Goal: Task Accomplishment & Management: Use online tool/utility

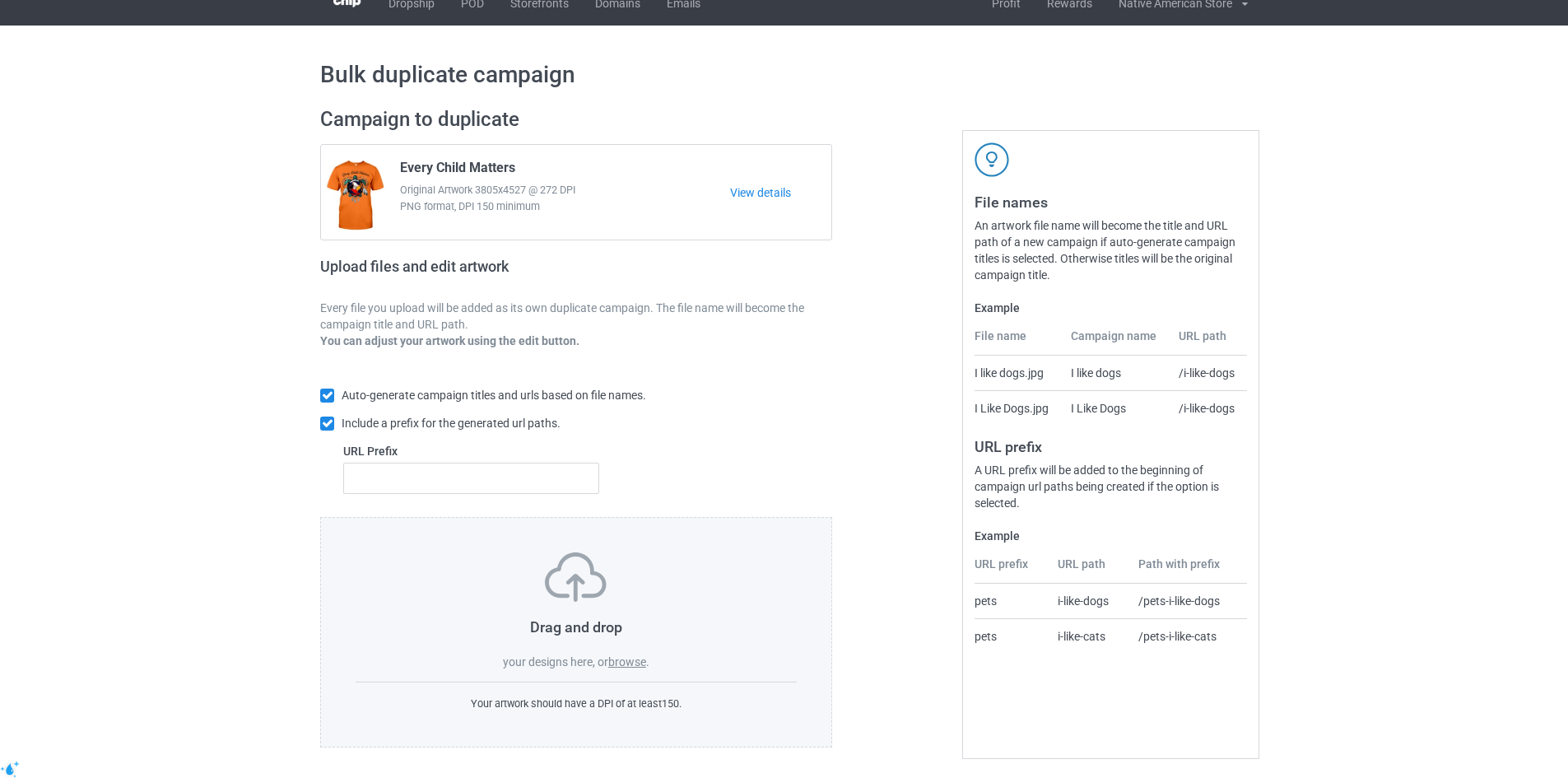
scroll to position [24, 0]
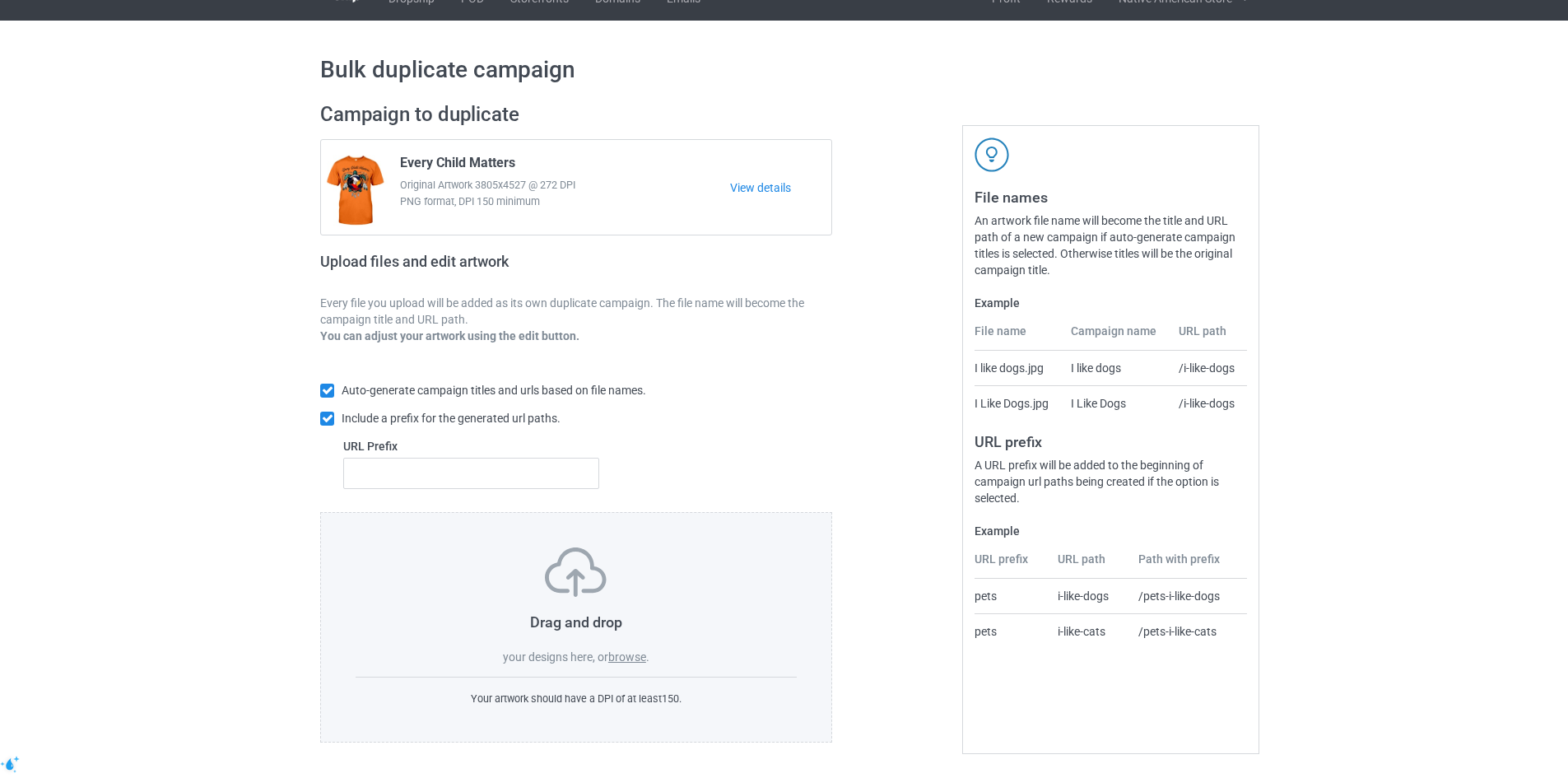
click at [586, 630] on h3 "Drag and drop" at bounding box center [576, 622] width 441 height 19
click at [629, 656] on label "browse" at bounding box center [627, 657] width 38 height 13
click at [0, 0] on input "browse" at bounding box center [0, 0] width 0 height 0
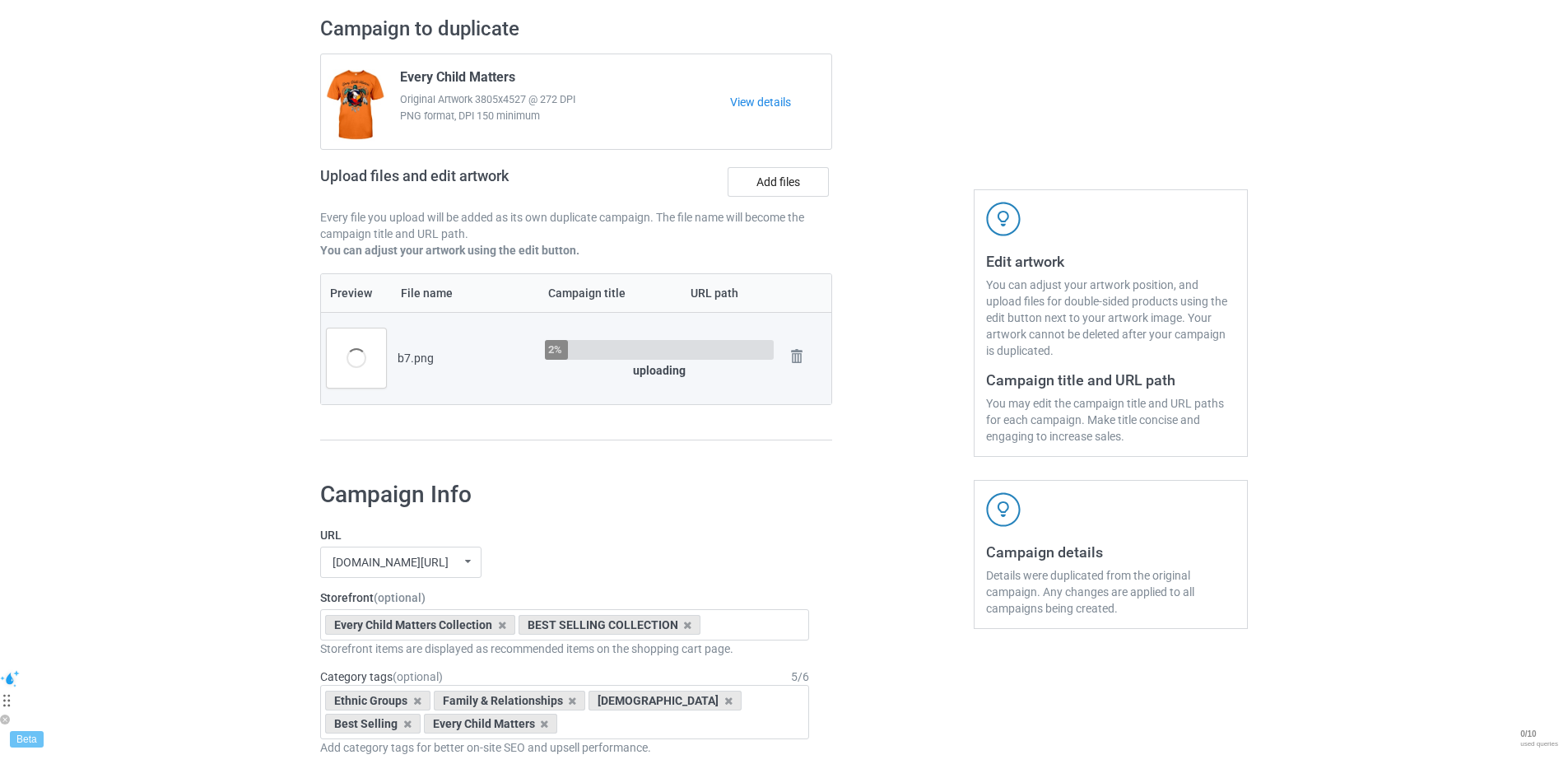
scroll to position [0, 0]
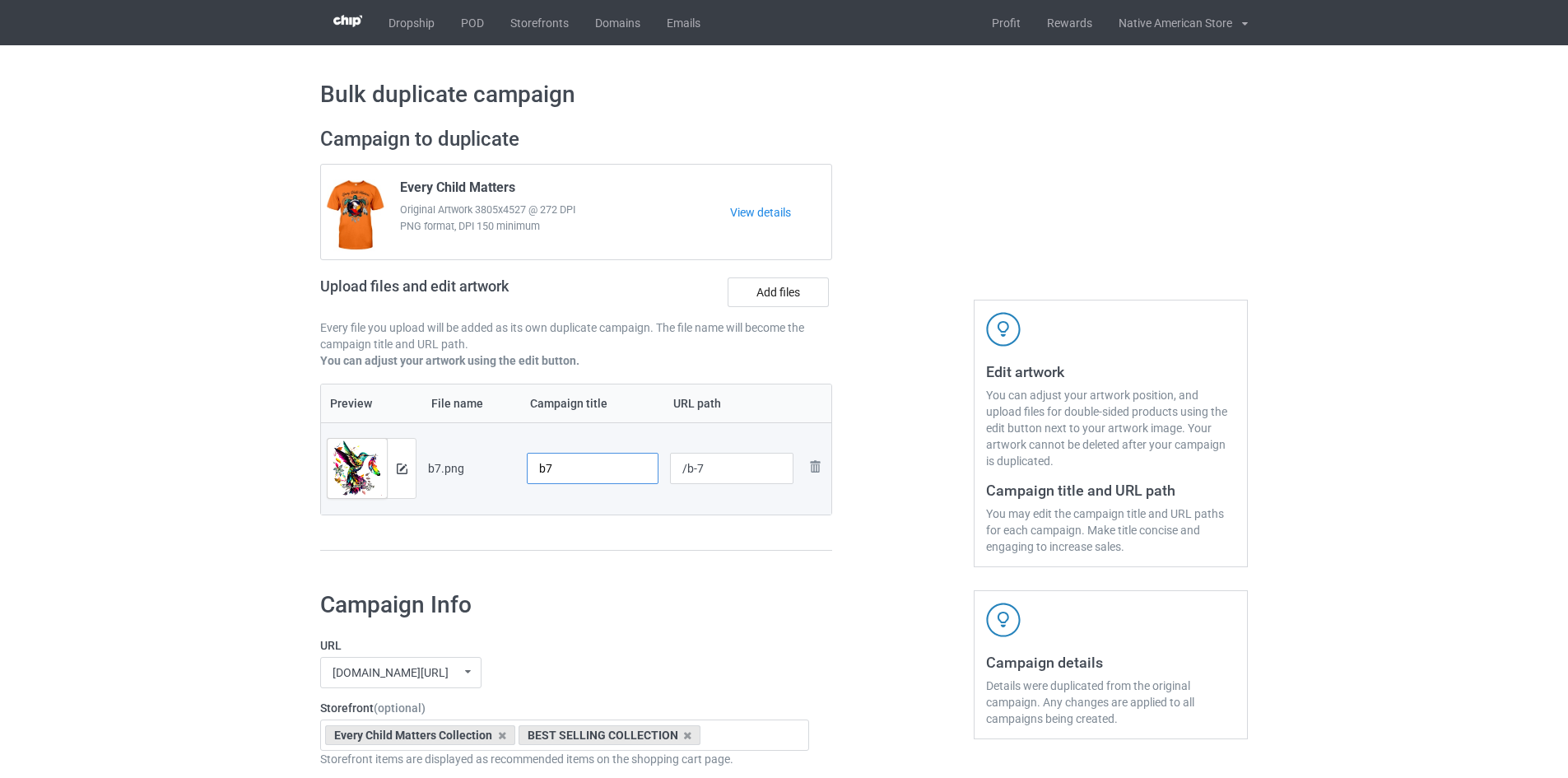
click at [642, 474] on input "b7" at bounding box center [592, 468] width 131 height 31
paste input "Every Child Matters"
type input "Every Child Matters"
click at [712, 472] on input "/b-7" at bounding box center [732, 468] width 124 height 31
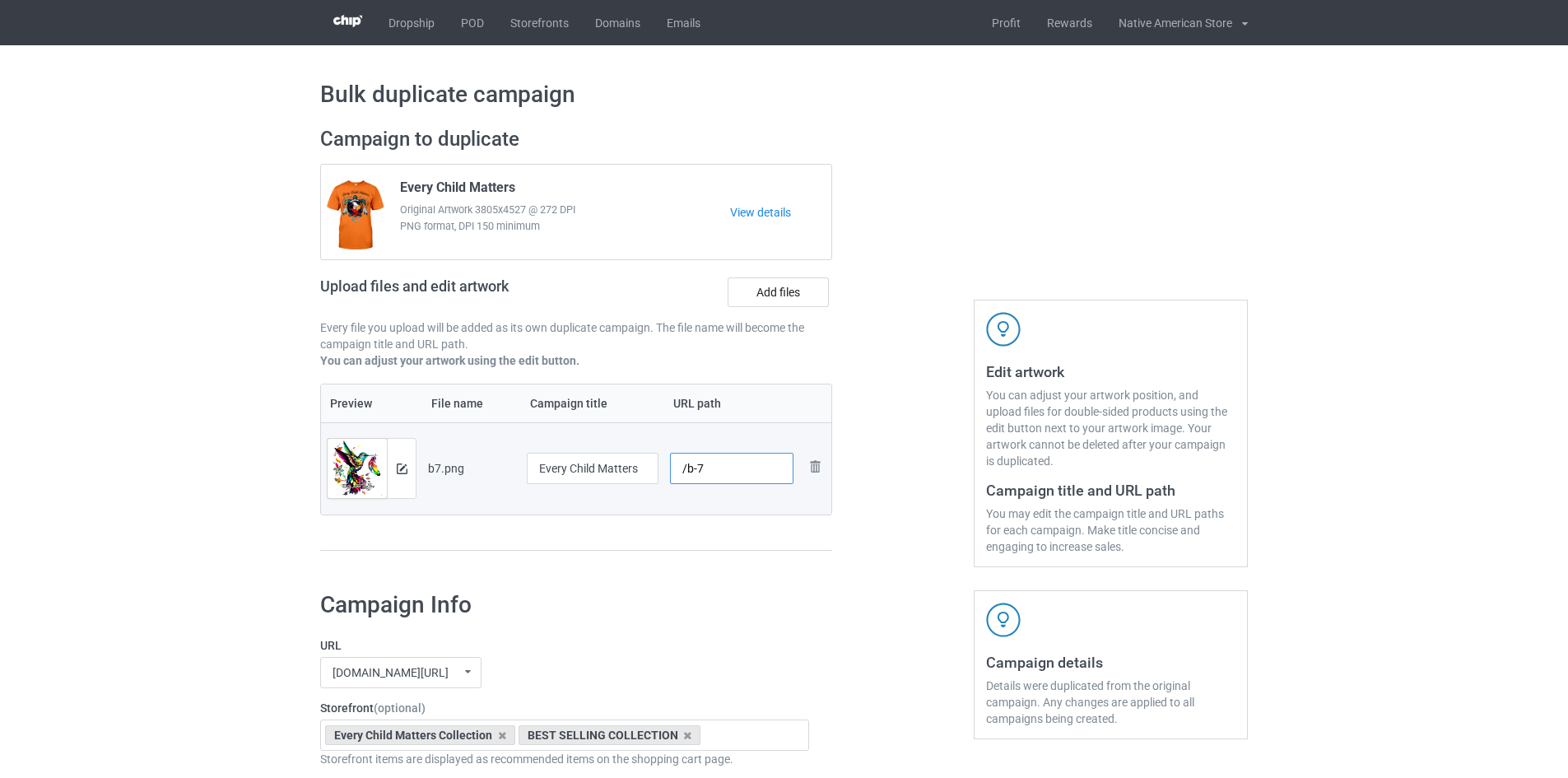
click at [712, 472] on input "/b-7" at bounding box center [732, 468] width 124 height 31
paste input "everychild8"
drag, startPoint x: 768, startPoint y: 475, endPoint x: 685, endPoint y: 470, distance: 83.2
click at [685, 470] on input "/b-everychild8" at bounding box center [732, 468] width 124 height 31
paste input "text"
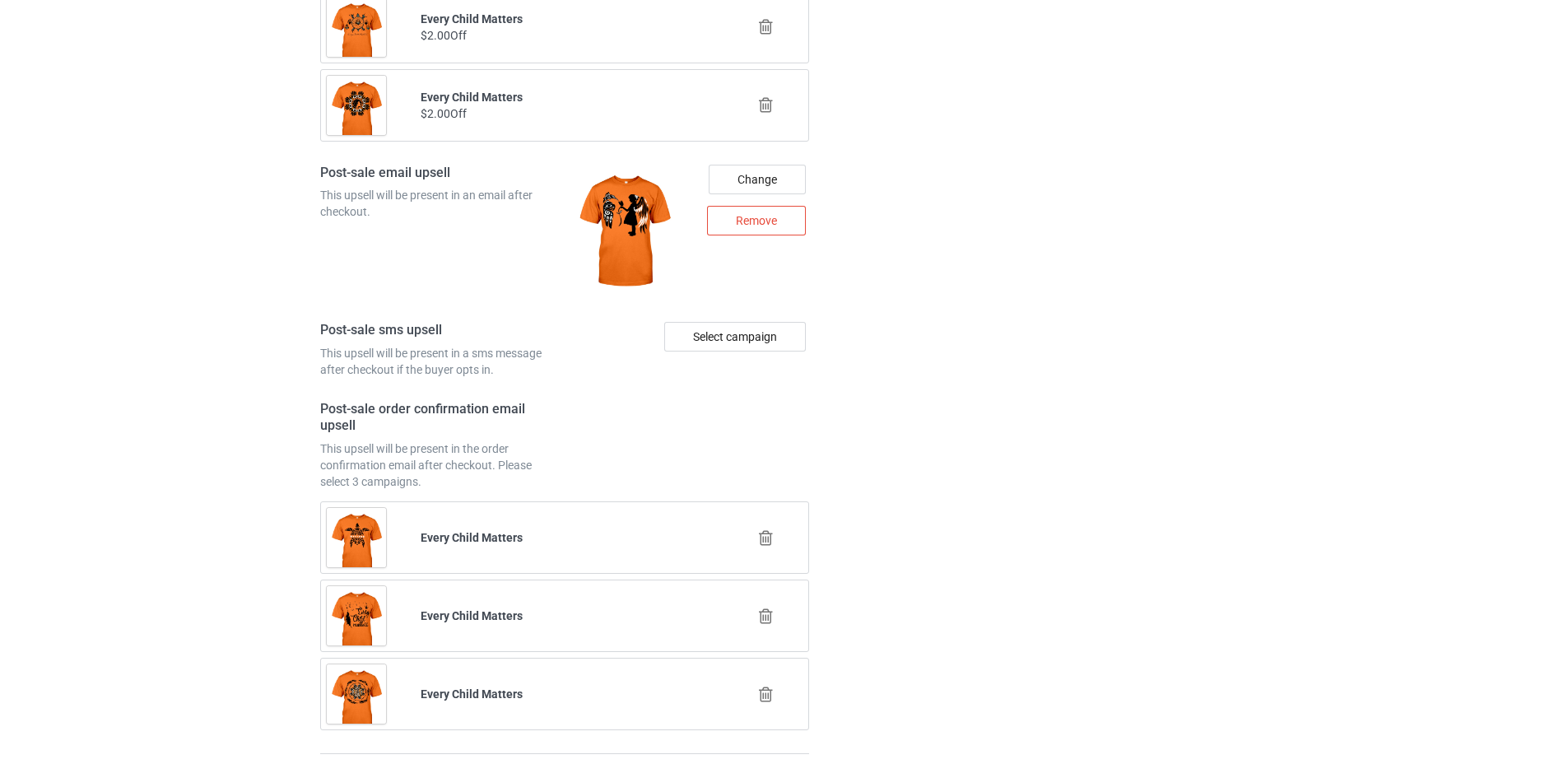
scroll to position [2237, 0]
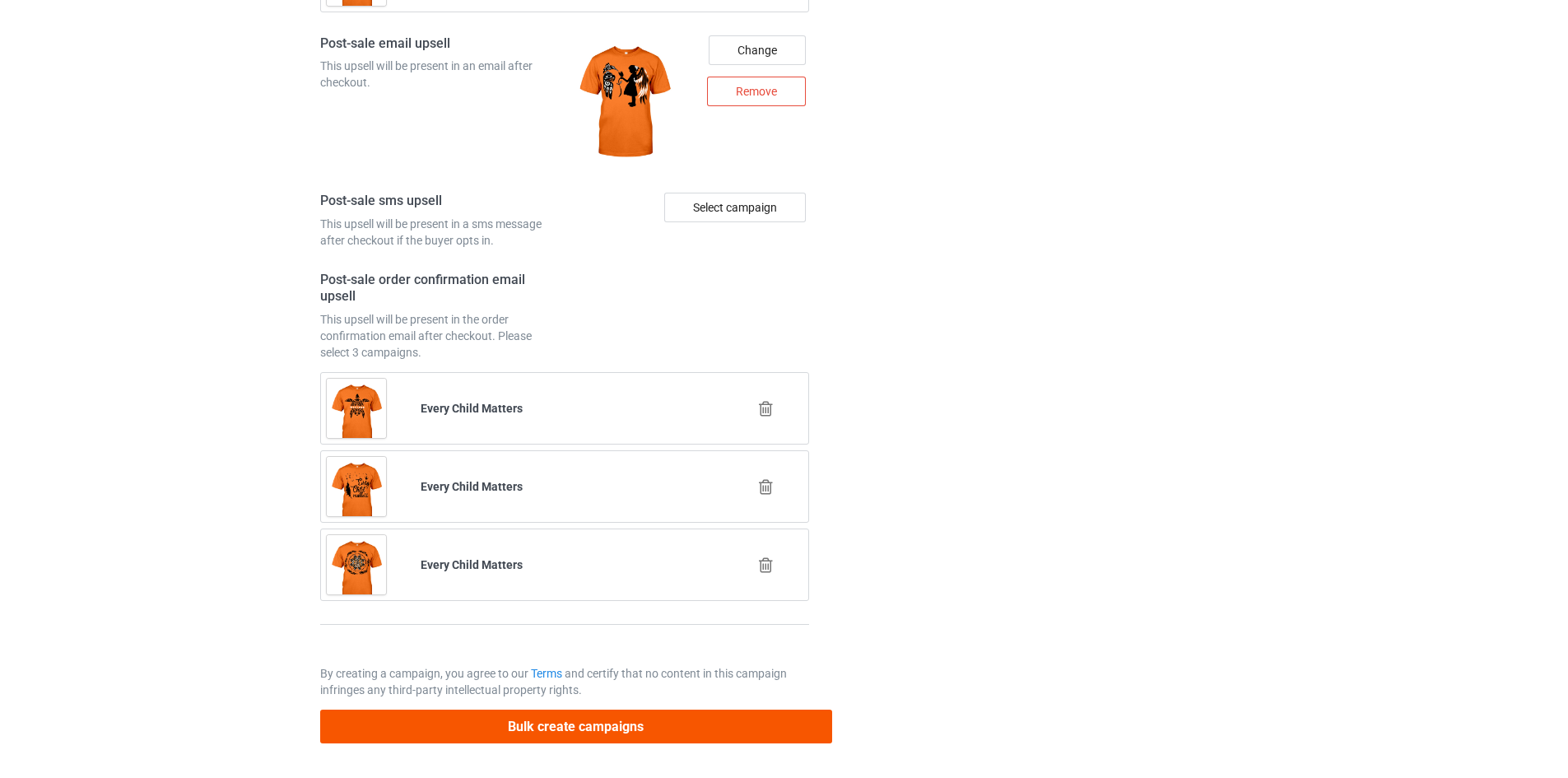
type input "/everychild88"
drag, startPoint x: 626, startPoint y: 729, endPoint x: 632, endPoint y: 711, distance: 19.0
click at [627, 729] on button "Bulk create campaigns" at bounding box center [576, 727] width 512 height 34
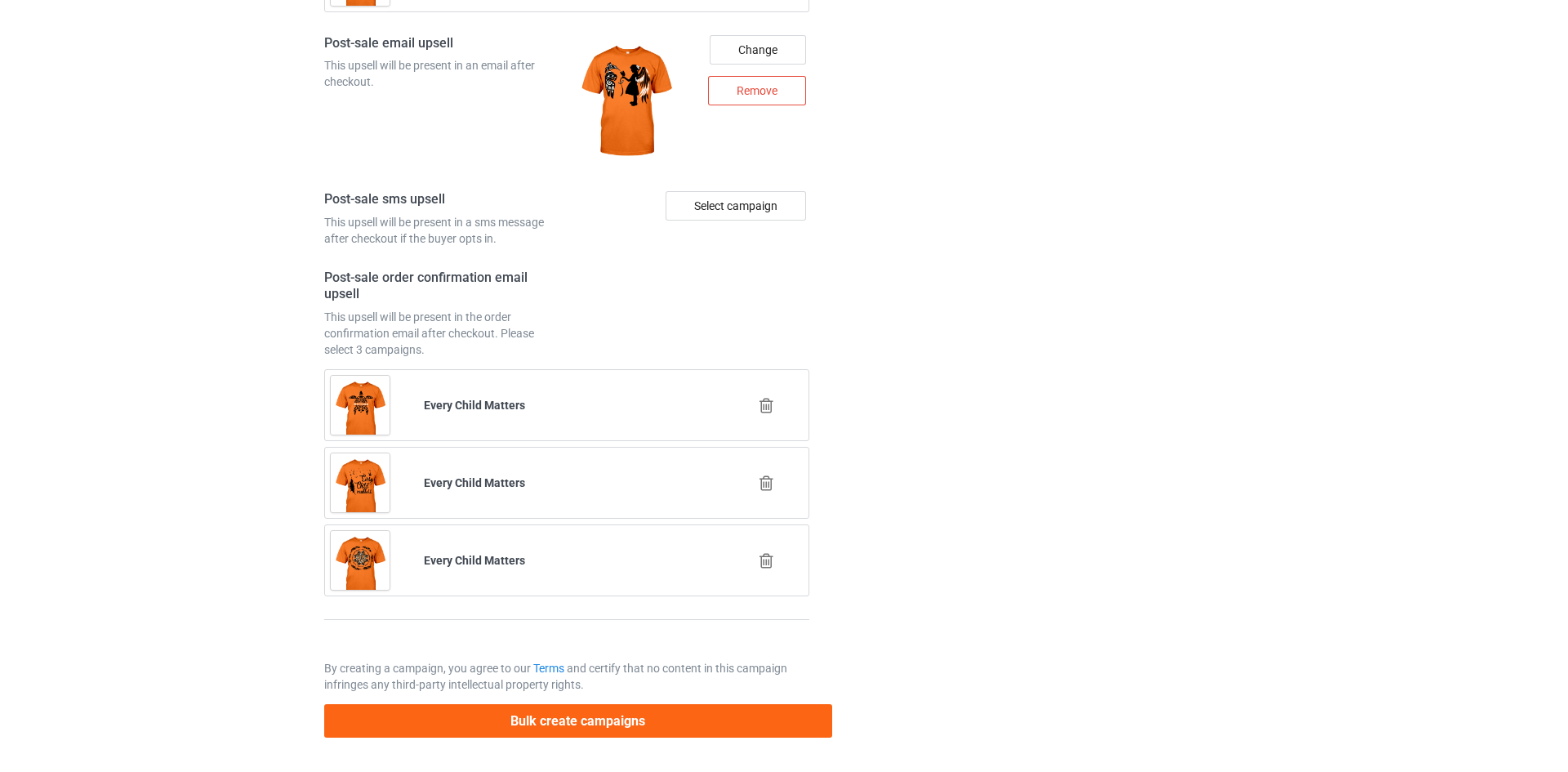
scroll to position [0, 0]
